Goal: Find contact information: Find contact information

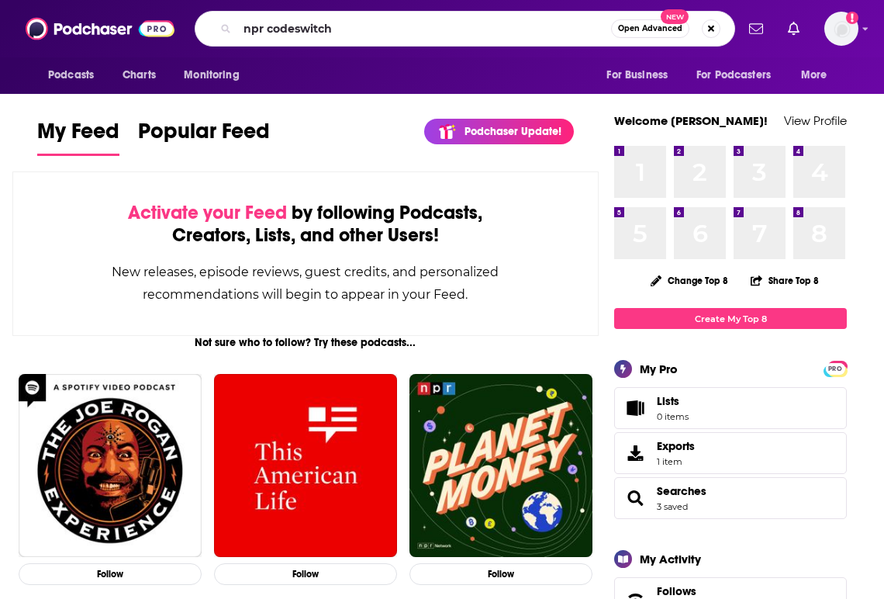
type input "npr codeswitch"
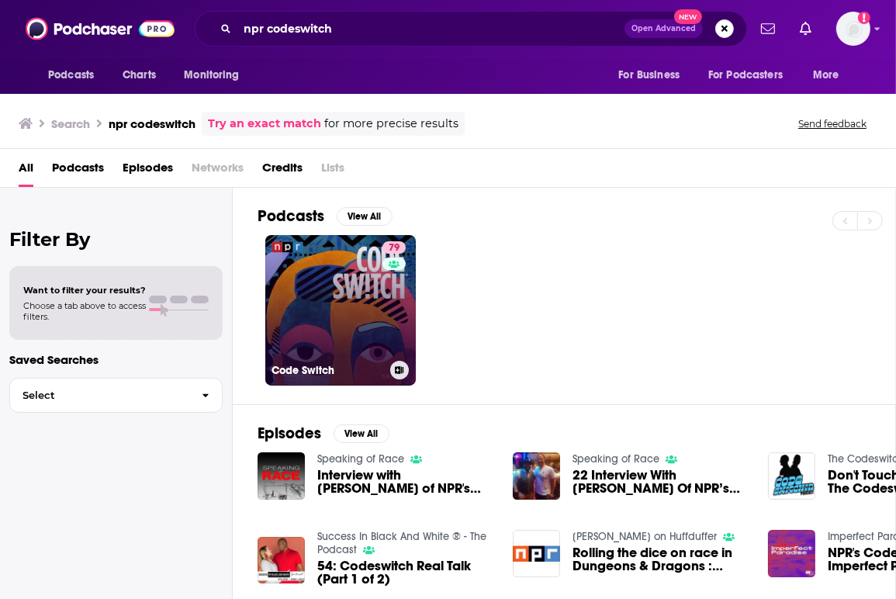
click at [271, 375] on div "Code Switch" at bounding box center [340, 370] width 138 height 19
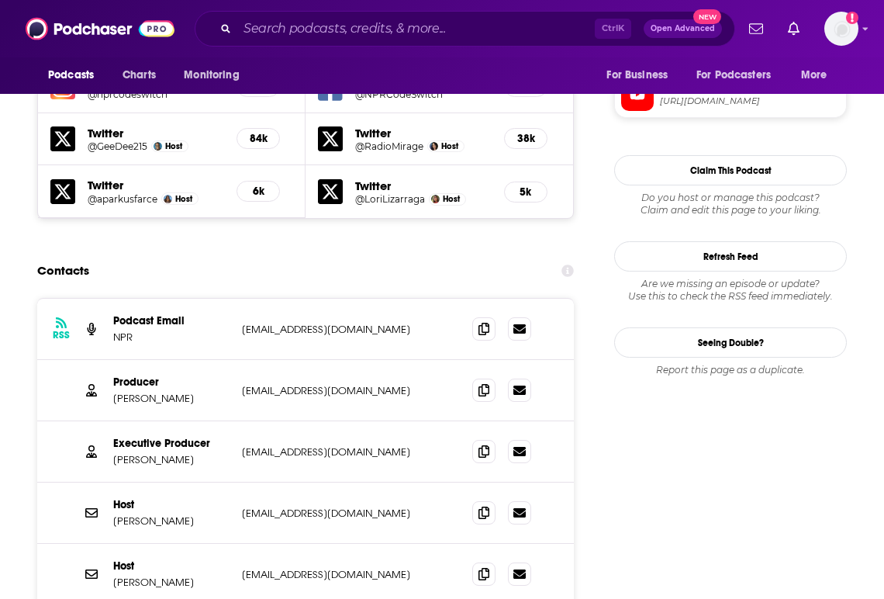
scroll to position [1396, 0]
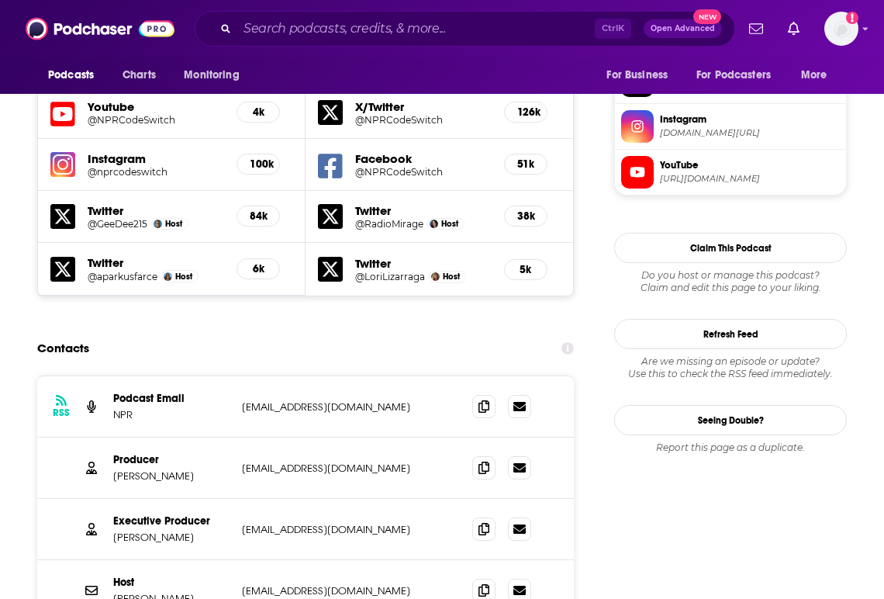
drag, startPoint x: 347, startPoint y: 370, endPoint x: 226, endPoint y: 378, distance: 121.2
click at [0, 0] on div "Producer [PERSON_NAME] [EMAIL_ADDRESS][DOMAIN_NAME] [EMAIL_ADDRESS][DOMAIN_NAME]" at bounding box center [0, 0] width 0 height 0
copy div "[EMAIL_ADDRESS][DOMAIN_NAME]"
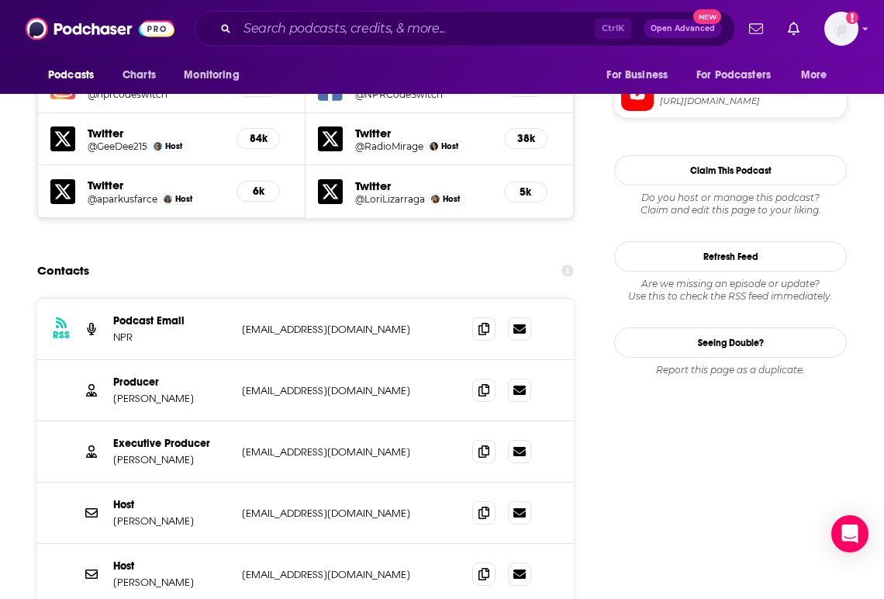
click at [151, 392] on p "[PERSON_NAME]" at bounding box center [171, 398] width 116 height 13
click at [150, 392] on p "[PERSON_NAME]" at bounding box center [171, 398] width 116 height 13
copy p "[PERSON_NAME]"
click at [189, 453] on p "[PERSON_NAME]" at bounding box center [171, 459] width 116 height 13
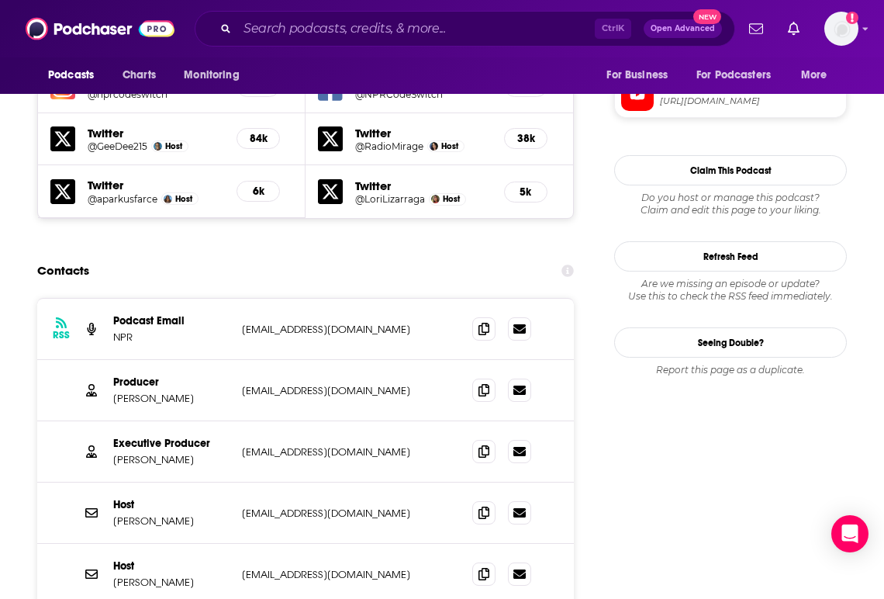
click at [189, 453] on p "[PERSON_NAME]" at bounding box center [171, 459] width 116 height 13
copy p "[PERSON_NAME]"
drag, startPoint x: 382, startPoint y: 360, endPoint x: 242, endPoint y: 362, distance: 139.6
click at [242, 445] on p "[EMAIL_ADDRESS][DOMAIN_NAME]" at bounding box center [345, 451] width 206 height 13
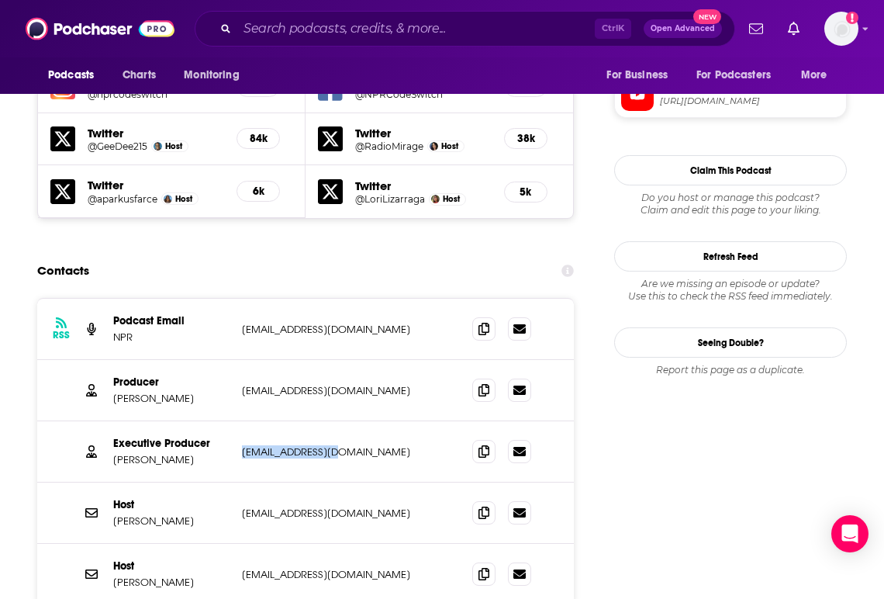
copy p "[EMAIL_ADDRESS][DOMAIN_NAME]"
